Goal: Task Accomplishment & Management: Use online tool/utility

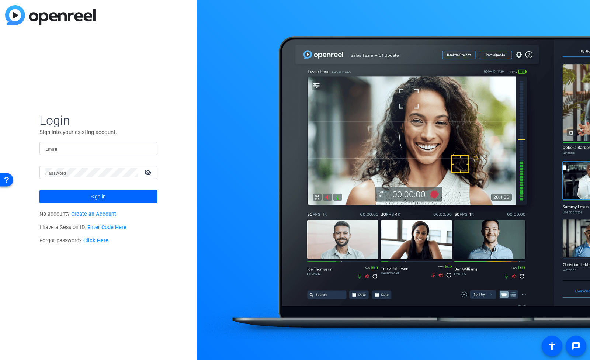
type input "ascott@openreel.com"
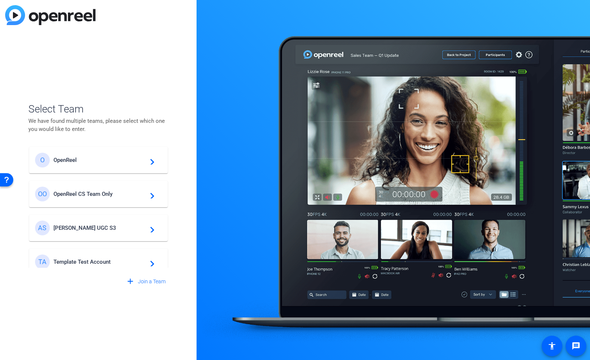
click at [108, 194] on span "OpenReel CS Team Only" at bounding box center [99, 194] width 92 height 7
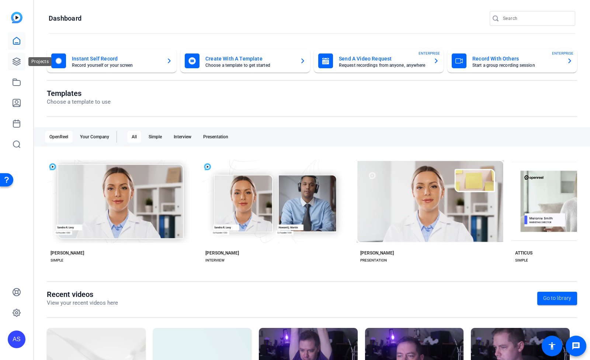
click at [14, 62] on icon at bounding box center [16, 61] width 7 height 7
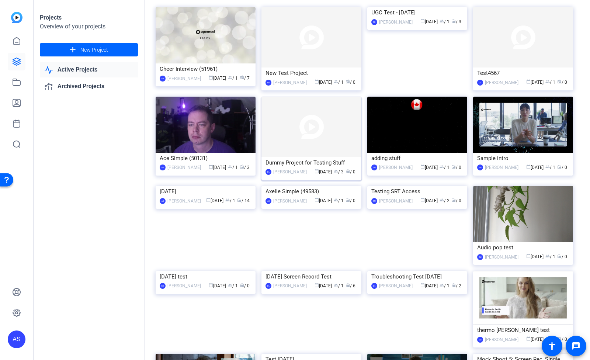
scroll to position [49, 0]
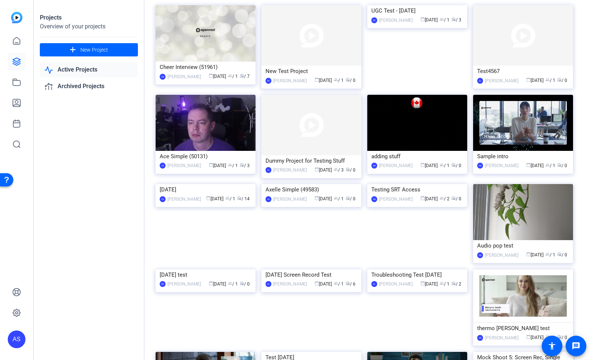
click at [186, 195] on div "July 10, 2025" at bounding box center [206, 189] width 92 height 11
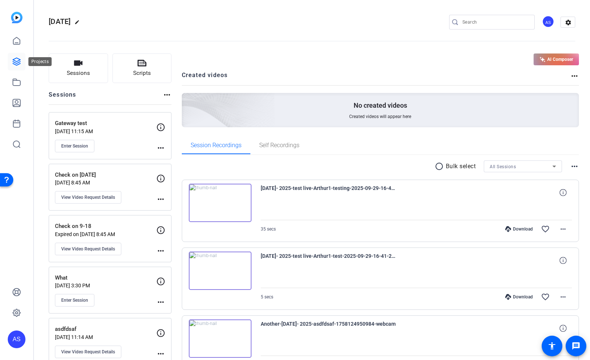
click at [17, 60] on icon at bounding box center [16, 61] width 9 height 9
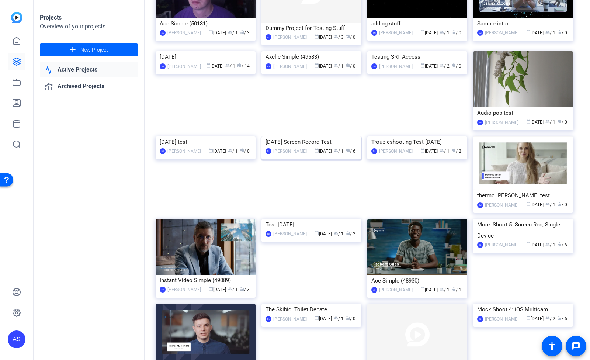
scroll to position [147, 0]
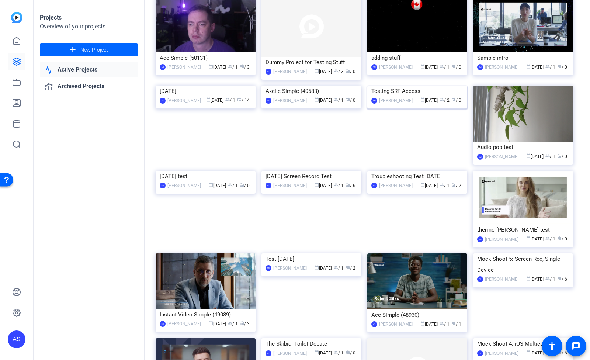
click at [406, 97] on div "Testing SRT Access" at bounding box center [417, 91] width 92 height 11
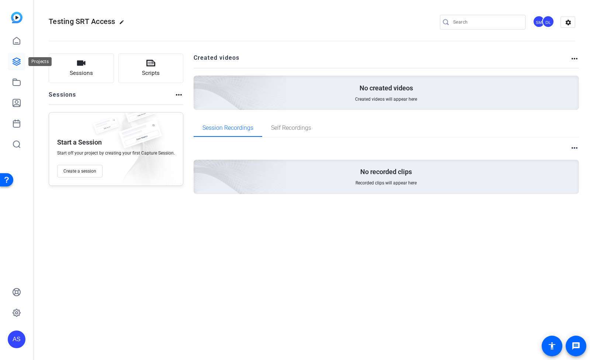
click at [16, 62] on icon at bounding box center [16, 61] width 9 height 9
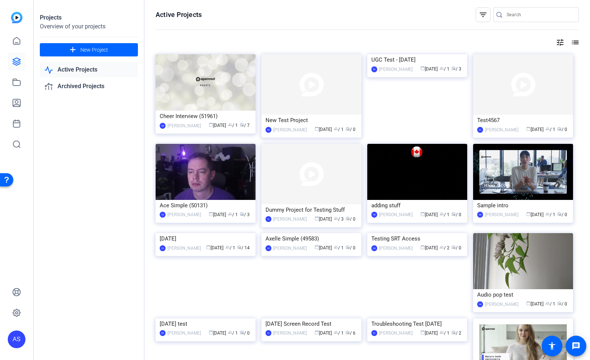
click at [480, 18] on mat-icon "filter_list" at bounding box center [483, 14] width 9 height 9
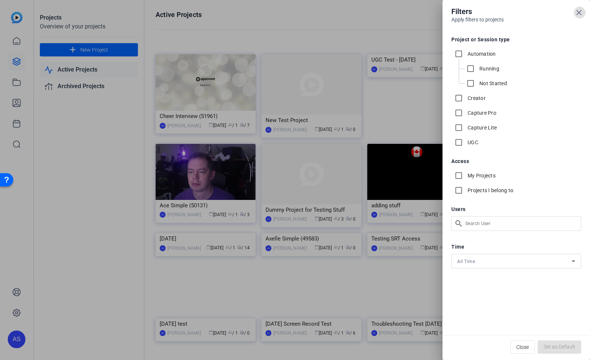
click at [576, 15] on icon at bounding box center [578, 12] width 9 height 9
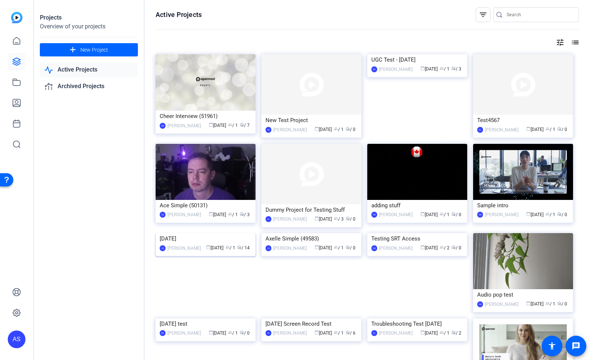
click at [175, 244] on div "July 10, 2025" at bounding box center [206, 238] width 92 height 11
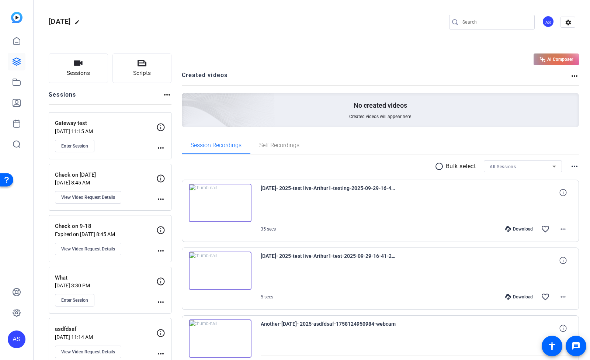
click at [159, 127] on icon at bounding box center [160, 127] width 9 height 9
drag, startPoint x: 362, startPoint y: 64, endPoint x: 304, endPoint y: 78, distance: 60.3
click at [362, 64] on div "AI Composer" at bounding box center [380, 59] width 397 height 12
click at [75, 148] on span "Enter Session" at bounding box center [74, 146] width 27 height 6
click at [69, 142] on button "Enter Session" at bounding box center [74, 146] width 39 height 13
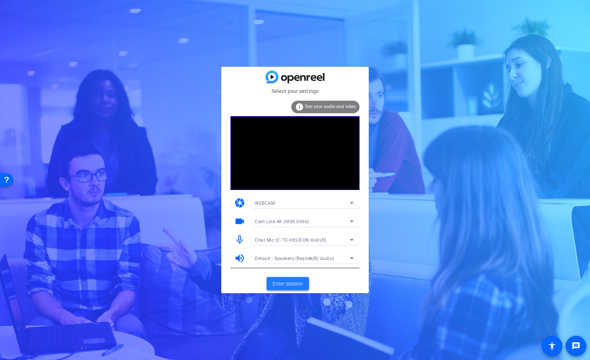
click at [296, 284] on span "Enter session" at bounding box center [287, 284] width 31 height 8
click at [327, 262] on div "Default - Speakers (Realtek(R) Audio)" at bounding box center [302, 258] width 95 height 9
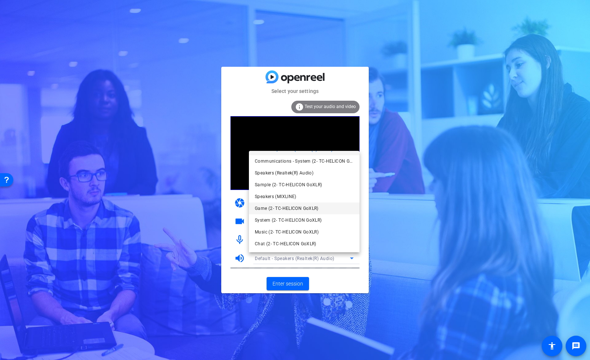
scroll to position [10, 0]
click at [282, 242] on span "Chat (2- TC-HELICON GoXLR)" at bounding box center [286, 243] width 62 height 9
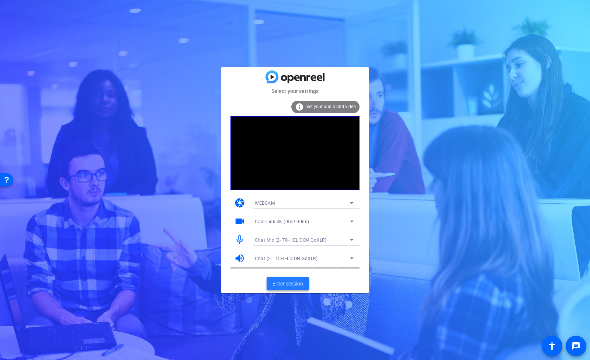
click at [287, 283] on span "Enter session" at bounding box center [287, 284] width 31 height 8
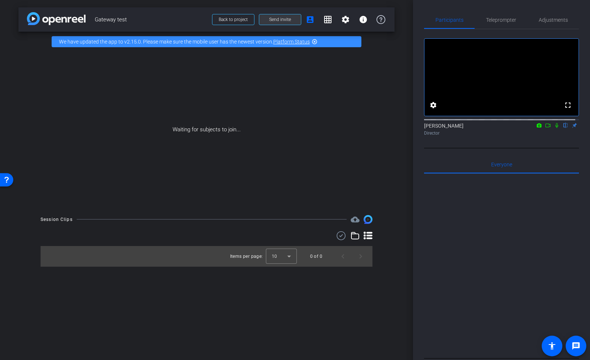
click at [277, 19] on span "Send invite" at bounding box center [280, 20] width 22 height 6
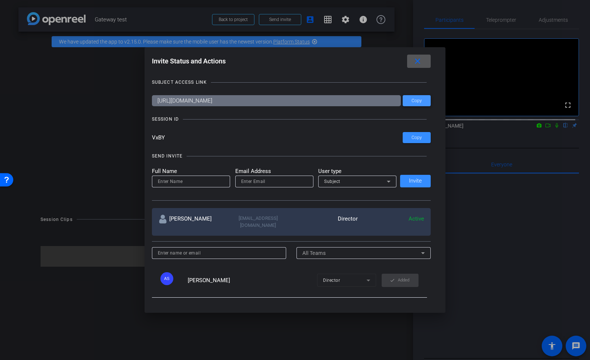
click at [414, 100] on span "Copy" at bounding box center [416, 101] width 10 height 6
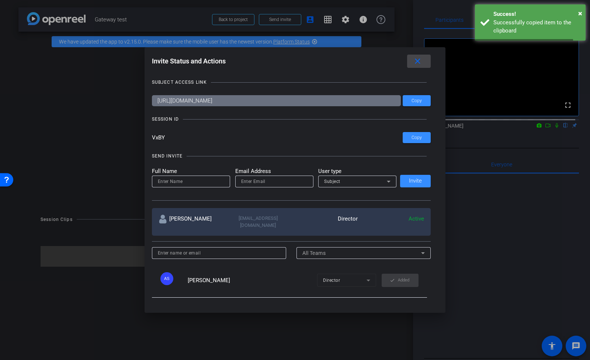
click at [421, 63] on mat-icon "close" at bounding box center [417, 61] width 9 height 9
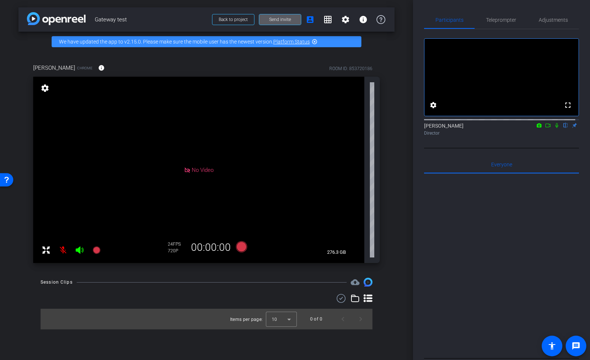
click at [63, 249] on mat-icon at bounding box center [63, 250] width 15 height 15
click at [546, 22] on span "Adjustments" at bounding box center [553, 19] width 29 height 5
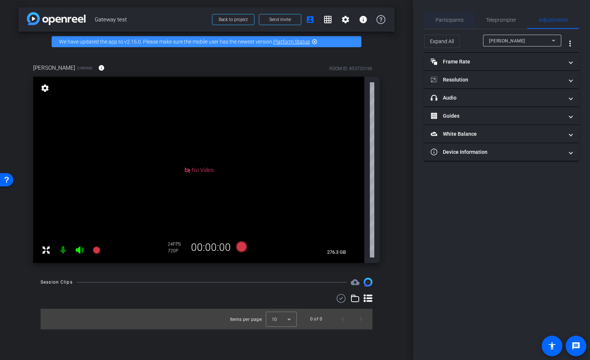
click at [447, 22] on span "Participants" at bounding box center [449, 19] width 28 height 5
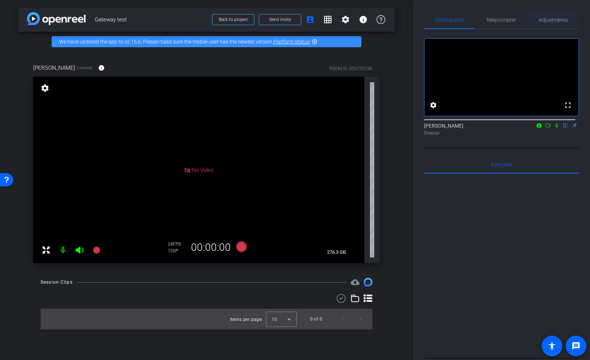
click at [552, 23] on span "Adjustments" at bounding box center [553, 20] width 29 height 18
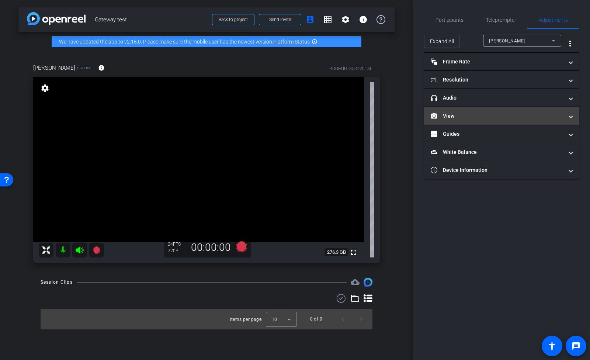
click at [485, 113] on mat-panel-title "View" at bounding box center [497, 116] width 133 height 8
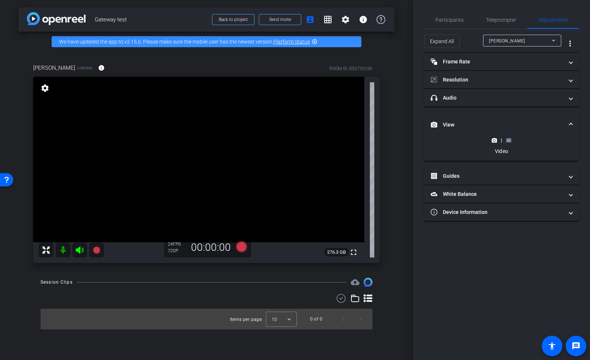
click at [510, 140] on rect at bounding box center [509, 140] width 4 height 3
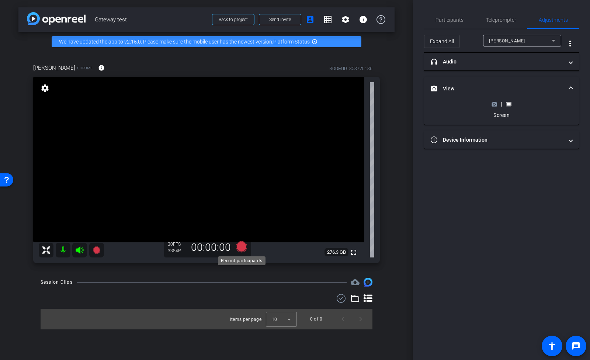
click at [241, 246] on icon at bounding box center [241, 246] width 11 height 11
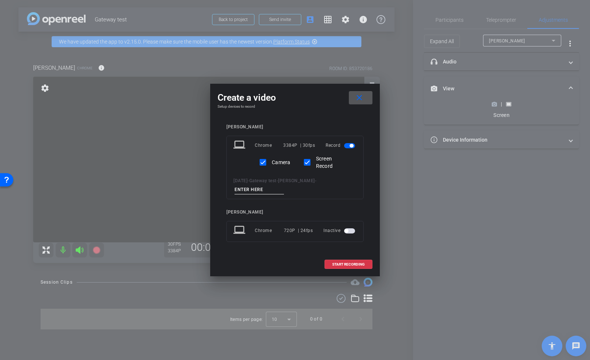
click at [257, 191] on input at bounding box center [258, 189] width 49 height 9
type input "will it work"
click at [347, 265] on span "START RECORDING" at bounding box center [348, 265] width 32 height 4
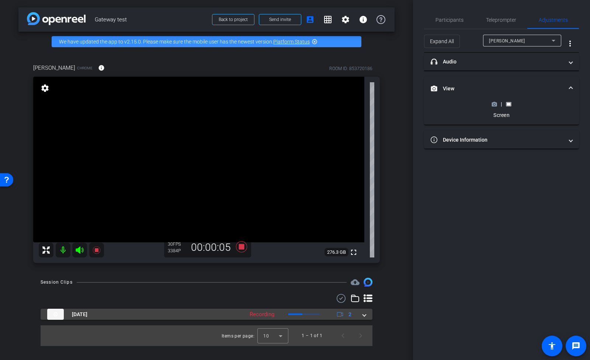
click at [367, 315] on mat-expansion-panel-header "Oct 14, 2025 Recording 2" at bounding box center [207, 314] width 332 height 11
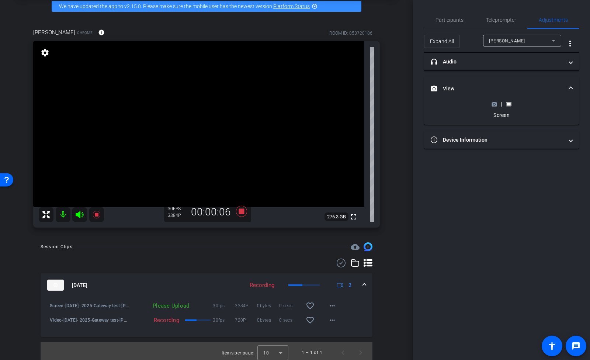
scroll to position [38, 0]
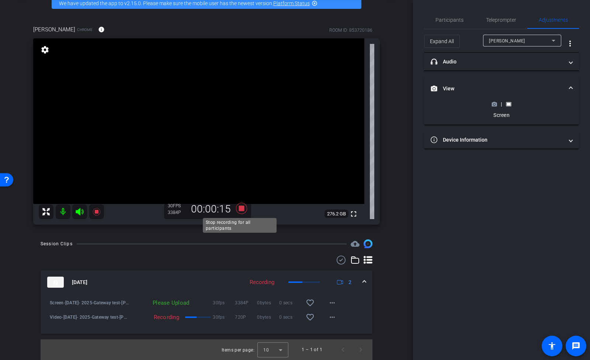
click at [239, 209] on icon at bounding box center [241, 208] width 11 height 11
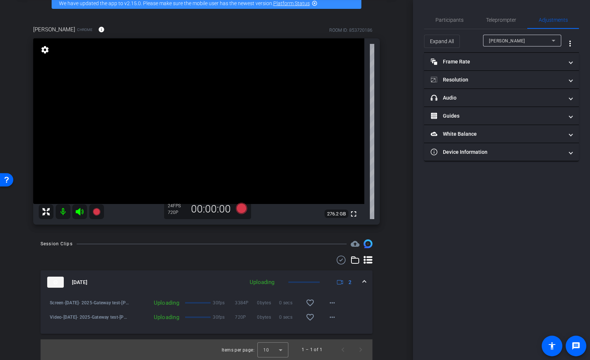
click at [401, 173] on div "arrow_back Gateway test Back to project Send invite account_box grid_on setting…" at bounding box center [206, 142] width 413 height 360
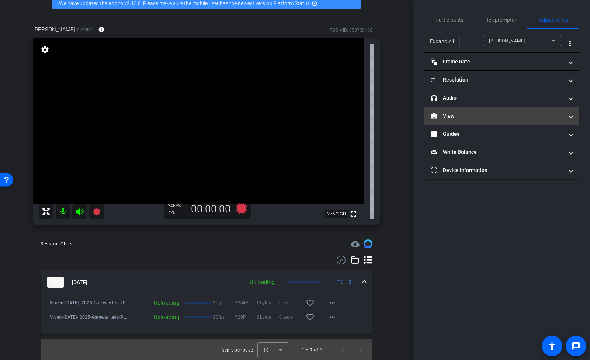
click at [486, 116] on mat-panel-title "View" at bounding box center [497, 116] width 133 height 8
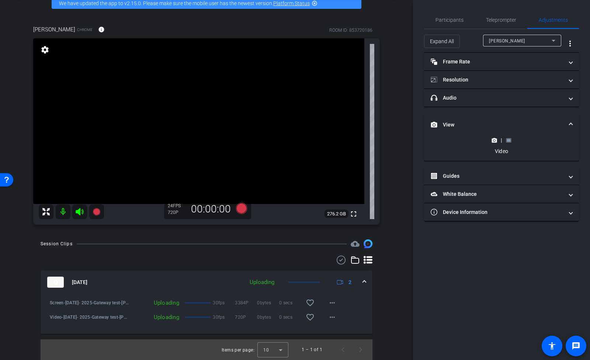
click at [508, 139] on rect at bounding box center [509, 140] width 4 height 3
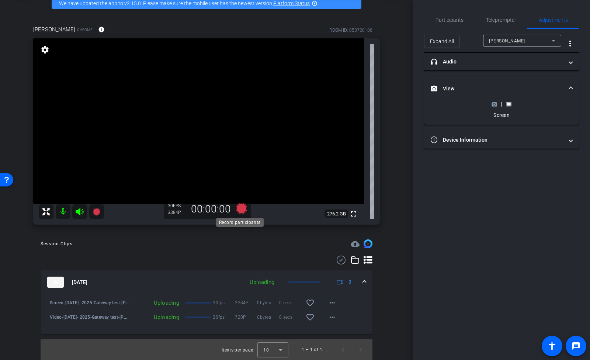
click at [238, 211] on icon at bounding box center [241, 208] width 11 height 11
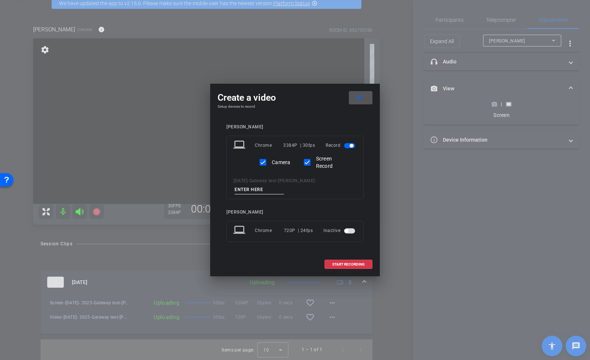
click at [366, 100] on span at bounding box center [361, 98] width 24 height 18
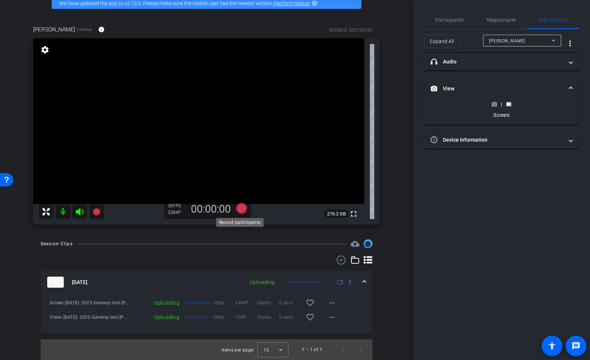
click at [239, 208] on icon at bounding box center [241, 208] width 11 height 11
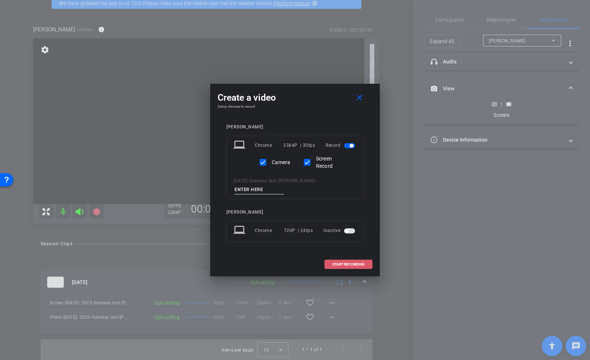
click at [351, 263] on span "START RECORDING" at bounding box center [348, 265] width 32 height 4
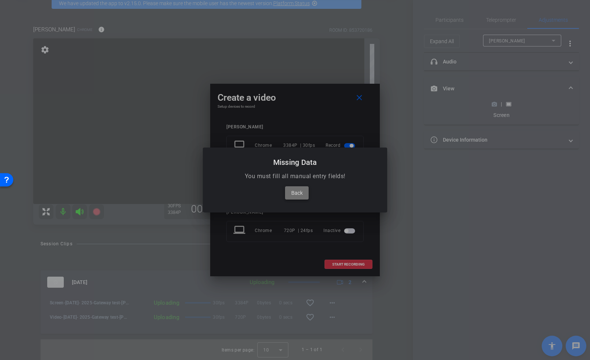
click at [301, 192] on span "Back" at bounding box center [296, 192] width 11 height 9
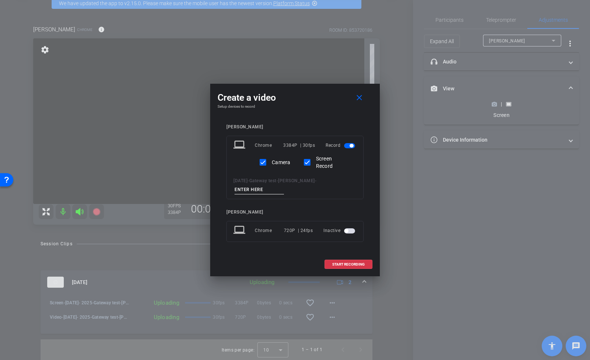
click at [264, 189] on input at bounding box center [258, 189] width 49 height 9
type input "another one"
click at [345, 264] on span "START RECORDING" at bounding box center [348, 265] width 32 height 4
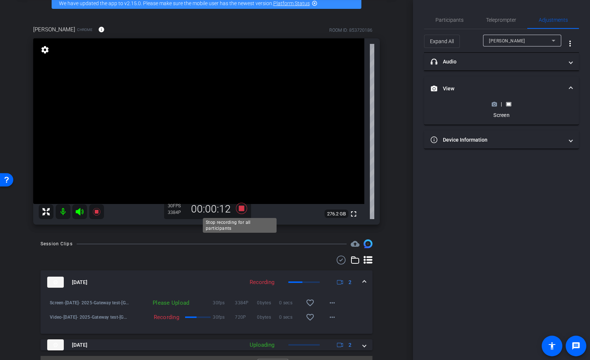
click at [240, 210] on icon at bounding box center [241, 208] width 11 height 11
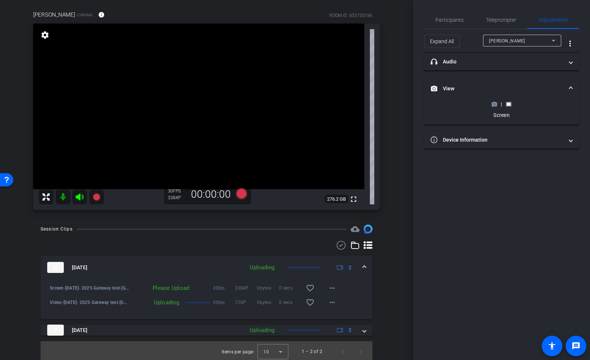
scroll to position [55, 0]
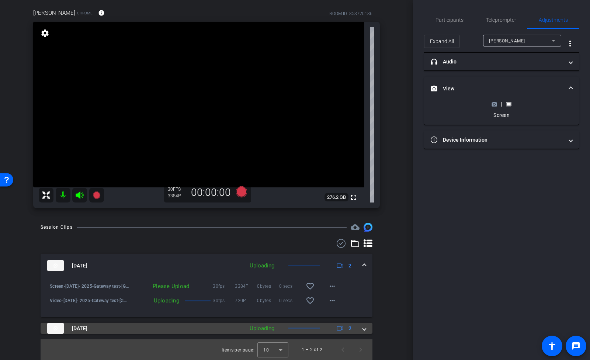
click at [363, 327] on span at bounding box center [364, 328] width 3 height 8
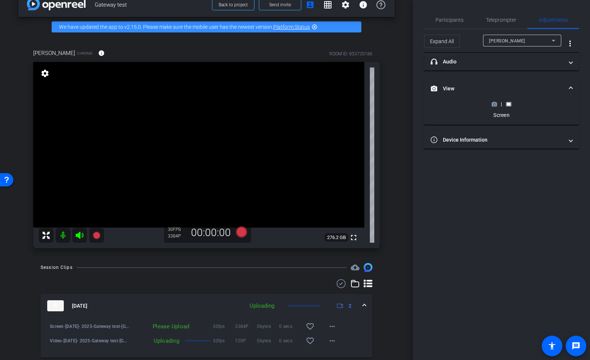
scroll to position [0, 0]
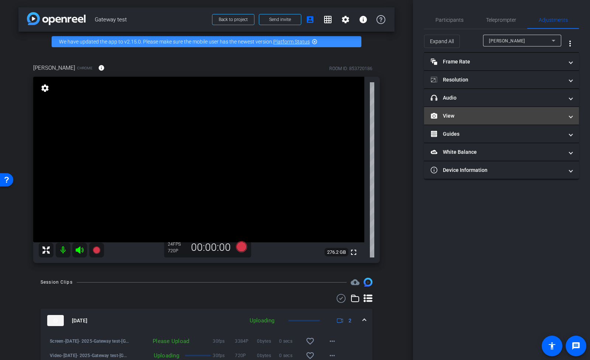
click at [468, 119] on mat-panel-title "View" at bounding box center [497, 116] width 133 height 8
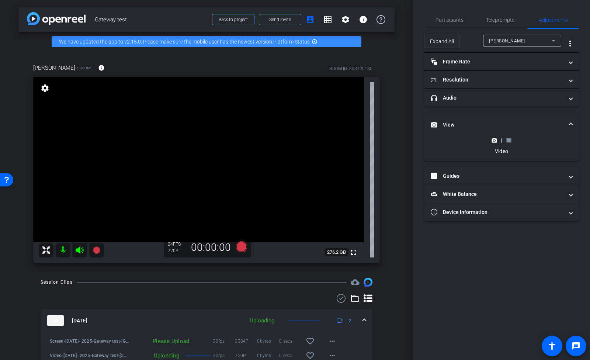
click at [509, 138] on icon at bounding box center [509, 141] width 6 height 6
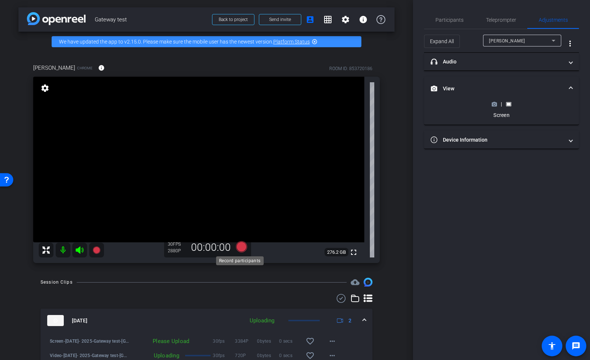
click at [238, 247] on icon at bounding box center [241, 246] width 11 height 11
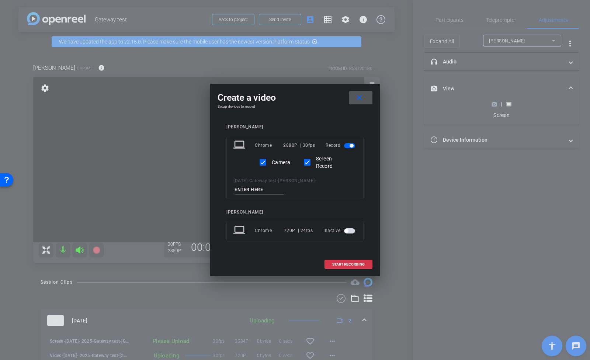
click at [264, 191] on input at bounding box center [258, 189] width 49 height 9
type input "two k res"
click at [345, 263] on span "START RECORDING" at bounding box center [348, 265] width 32 height 4
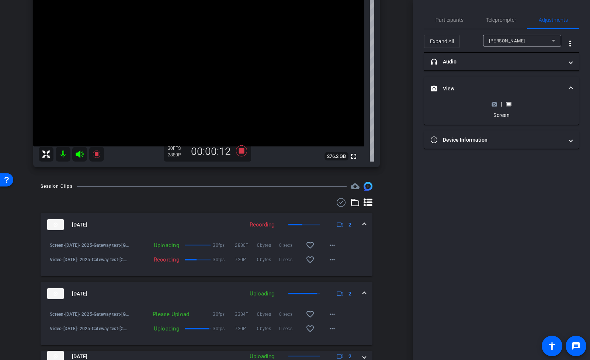
scroll to position [98, 0]
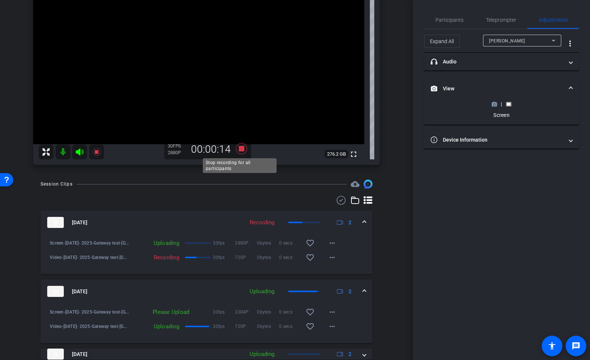
click at [242, 149] on icon at bounding box center [241, 148] width 11 height 11
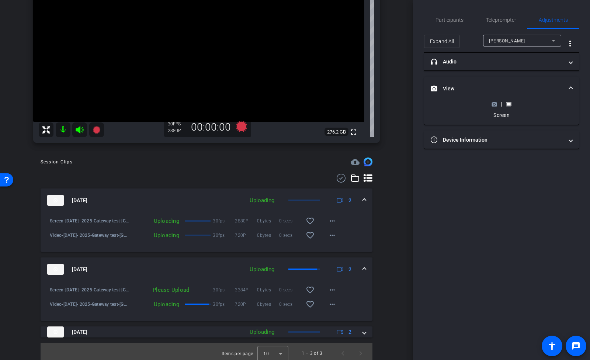
scroll to position [124, 0]
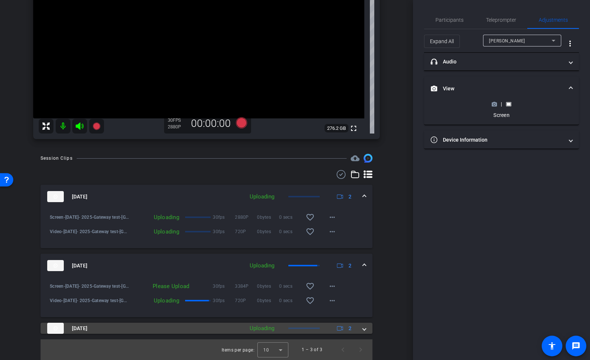
click at [363, 327] on span at bounding box center [364, 328] width 3 height 8
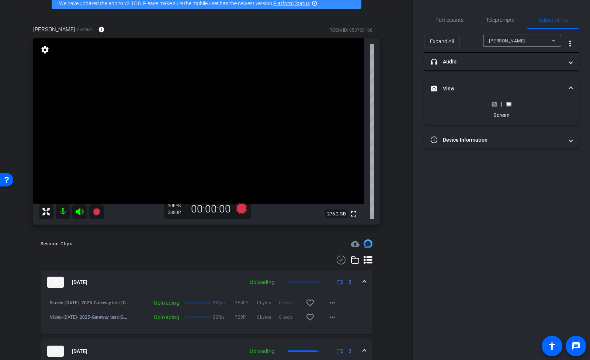
scroll to position [29, 0]
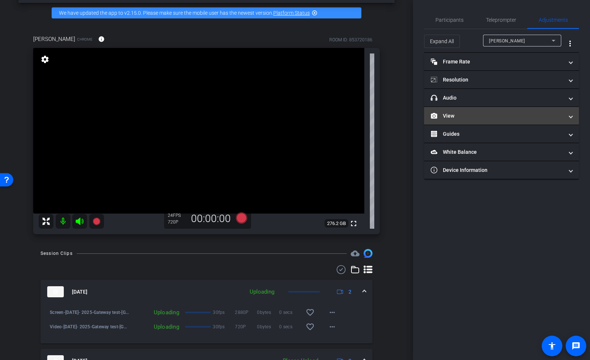
click at [465, 113] on mat-panel-title "View" at bounding box center [497, 116] width 133 height 8
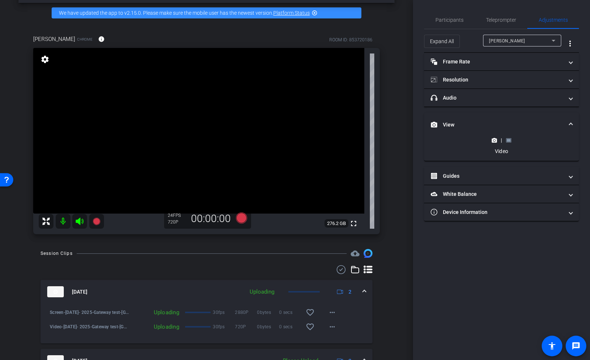
click at [509, 141] on icon at bounding box center [509, 141] width 6 height 6
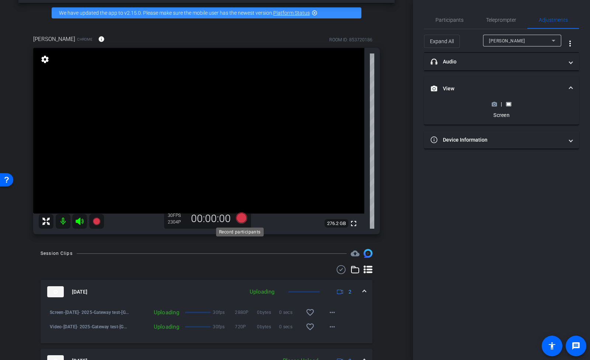
click at [239, 220] on icon at bounding box center [241, 217] width 11 height 11
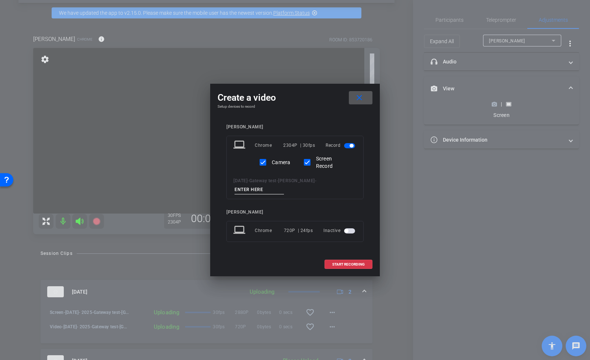
click at [258, 190] on input at bounding box center [258, 189] width 49 height 9
type input "two three four res"
click at [344, 264] on span "START RECORDING" at bounding box center [348, 265] width 32 height 4
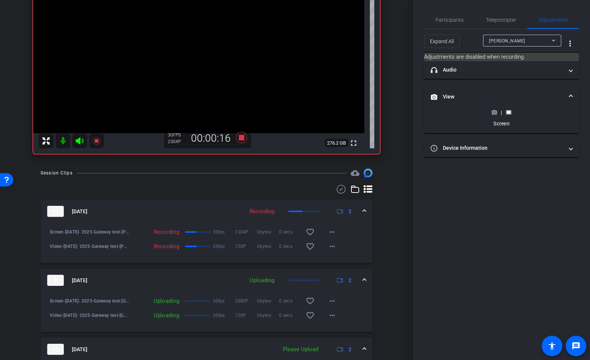
scroll to position [127, 0]
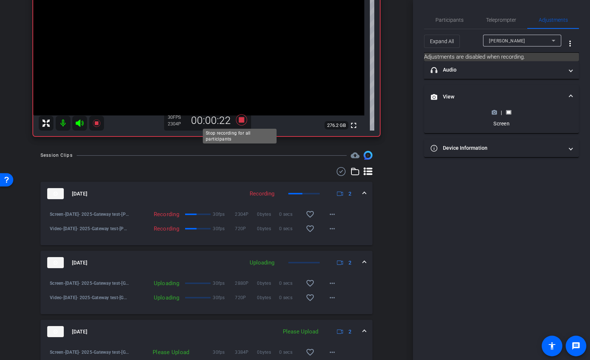
click at [242, 120] on icon at bounding box center [241, 119] width 11 height 11
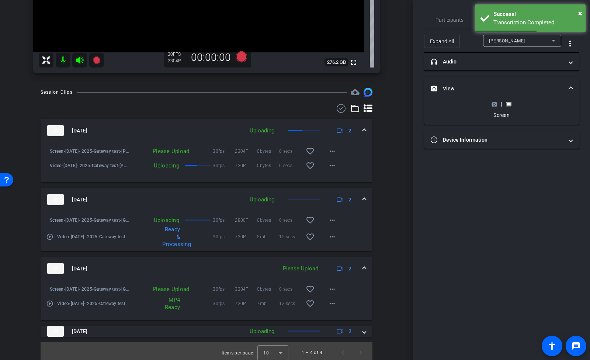
scroll to position [193, 0]
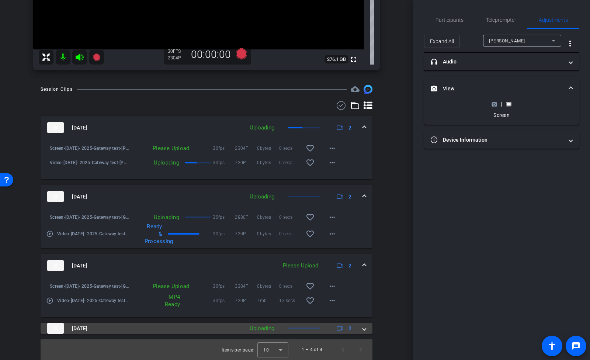
drag, startPoint x: 364, startPoint y: 327, endPoint x: 355, endPoint y: 323, distance: 10.4
click at [364, 327] on mat-expansion-panel-header "Oct 14, 2025 Uploading 2" at bounding box center [207, 328] width 332 height 11
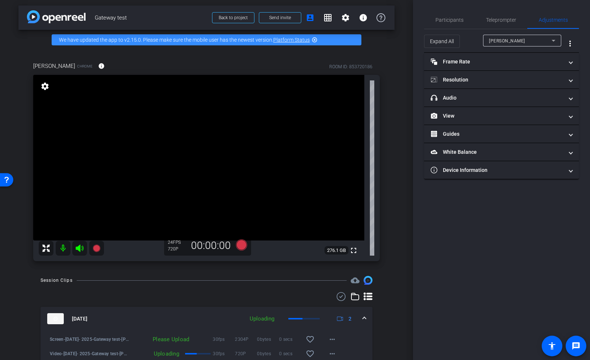
scroll to position [0, 0]
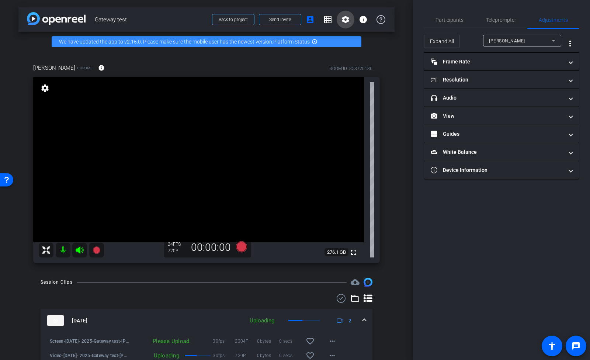
click at [344, 20] on mat-icon "settings" at bounding box center [345, 19] width 9 height 9
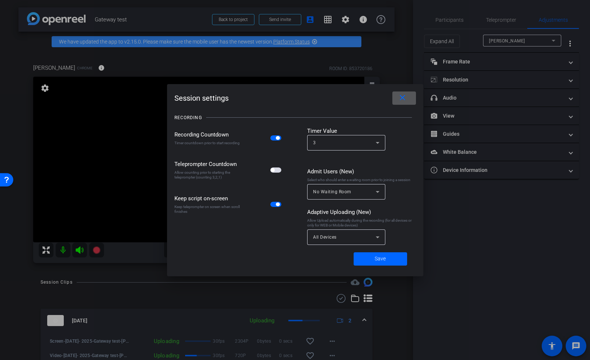
click at [366, 237] on div "All Devices" at bounding box center [344, 236] width 63 height 9
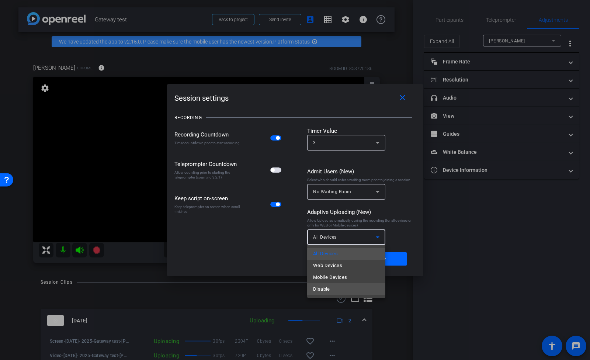
click at [332, 289] on mat-option "Disable" at bounding box center [346, 289] width 78 height 12
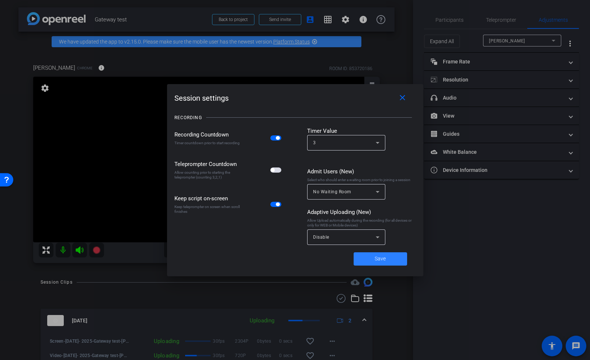
click at [390, 261] on span at bounding box center [380, 259] width 53 height 18
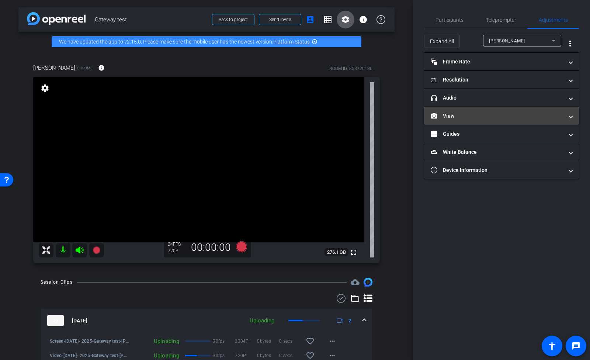
click at [501, 115] on mat-panel-title "View" at bounding box center [497, 116] width 133 height 8
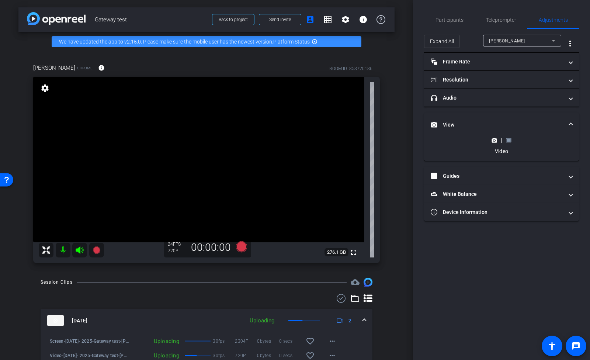
click at [504, 138] on div "|" at bounding box center [501, 139] width 27 height 7
click at [510, 139] on rect at bounding box center [509, 140] width 4 height 3
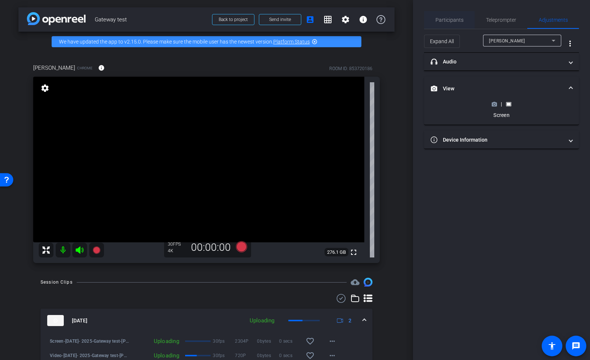
click at [450, 26] on span "Participants" at bounding box center [449, 20] width 28 height 18
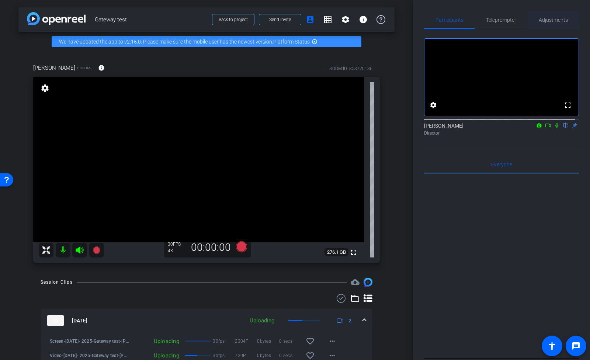
click at [559, 14] on span "Adjustments" at bounding box center [553, 20] width 29 height 18
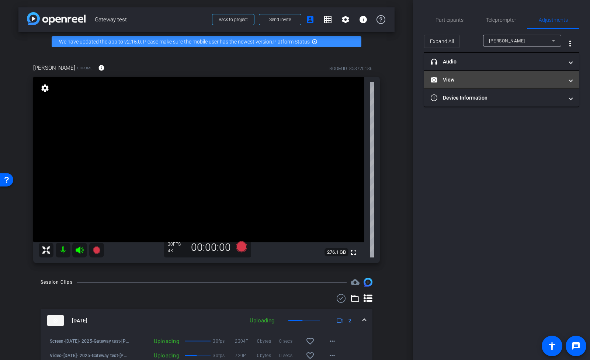
click at [501, 78] on mat-panel-title "View" at bounding box center [497, 80] width 133 height 8
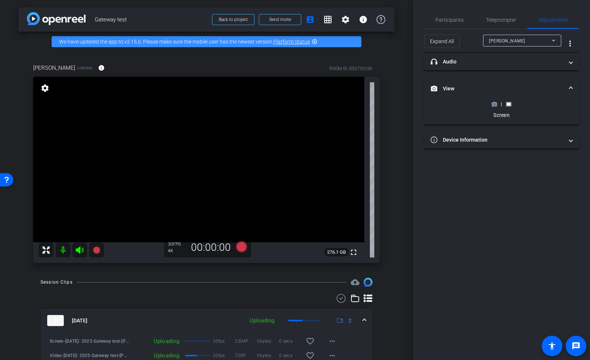
click at [512, 211] on div "Participants Teleprompter Adjustments settings Arthur Scott flip Director Every…" at bounding box center [501, 180] width 177 height 360
click at [494, 104] on circle at bounding box center [494, 104] width 2 height 2
click at [511, 104] on icon at bounding box center [508, 104] width 5 height 4
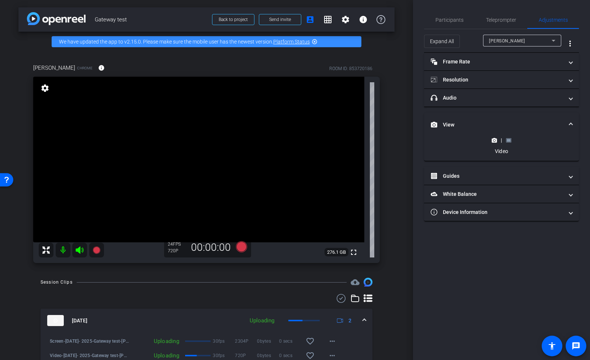
click at [506, 140] on icon at bounding box center [509, 141] width 6 height 6
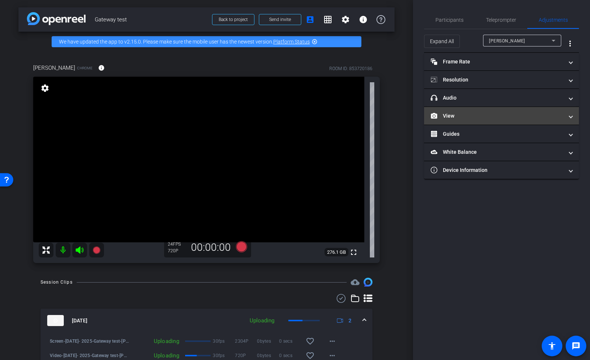
click at [489, 111] on mat-expansion-panel-header "View" at bounding box center [501, 116] width 155 height 18
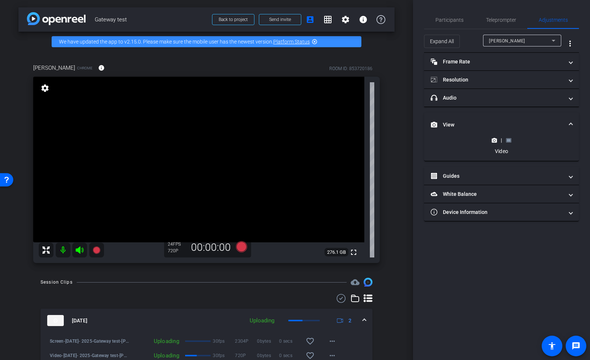
click at [511, 140] on icon at bounding box center [508, 140] width 5 height 4
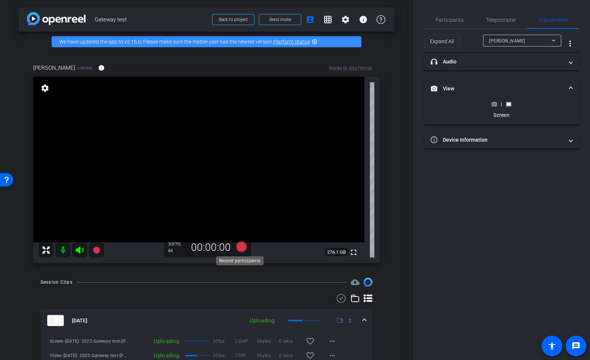
click at [241, 246] on icon at bounding box center [241, 246] width 11 height 11
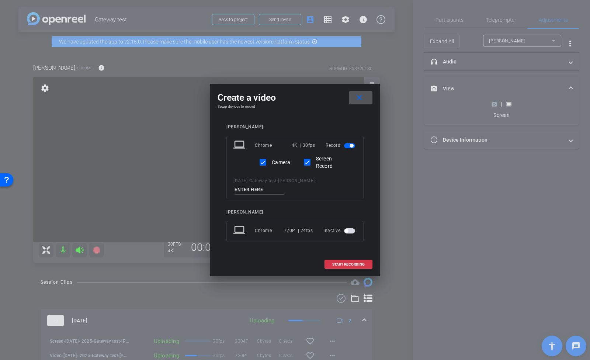
click at [267, 192] on input at bounding box center [258, 189] width 49 height 9
type input "testing"
click at [348, 264] on span "START RECORDING" at bounding box center [348, 265] width 32 height 4
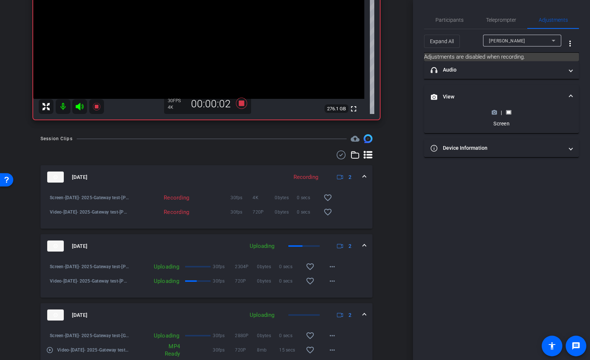
scroll to position [98, 0]
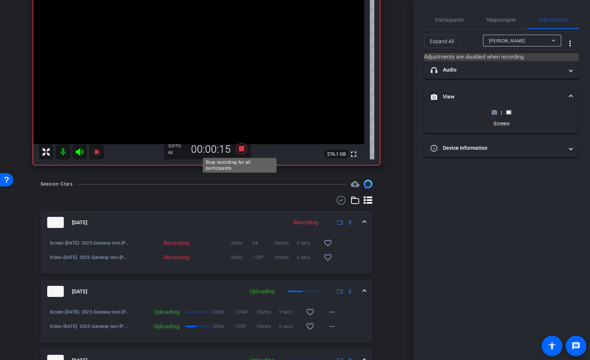
click at [241, 153] on icon at bounding box center [242, 148] width 18 height 13
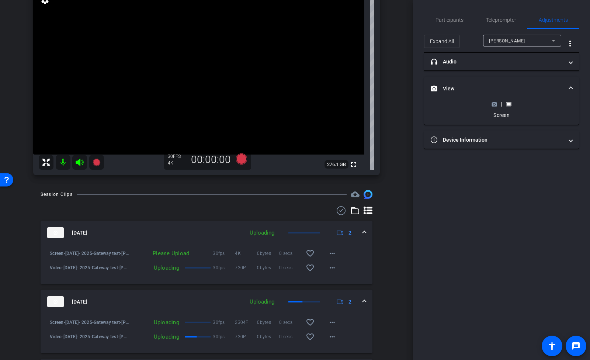
scroll to position [49, 0]
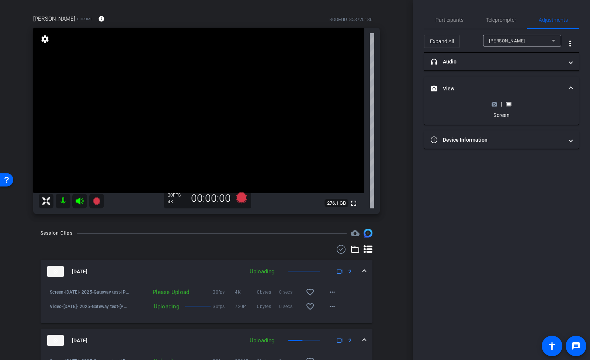
click at [494, 102] on polygon at bounding box center [494, 102] width 3 height 1
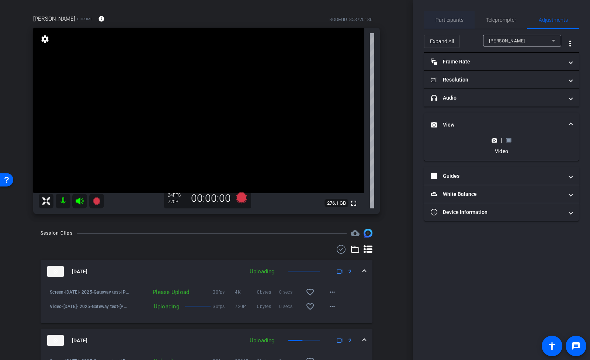
click at [448, 21] on span "Participants" at bounding box center [449, 19] width 28 height 5
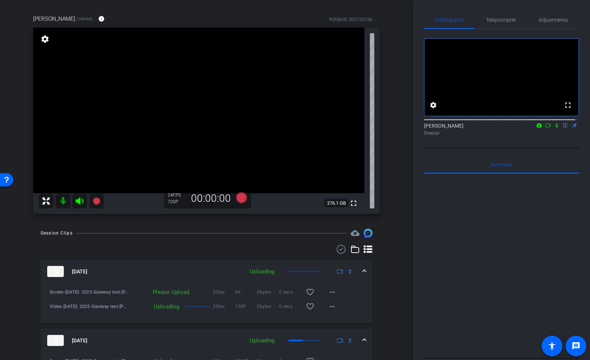
scroll to position [0, 0]
